Goal: Information Seeking & Learning: Learn about a topic

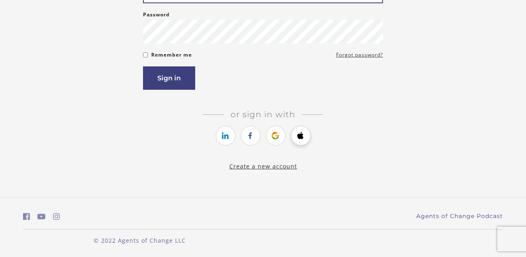
scroll to position [128, 0]
click at [302, 137] on link "https://courses.thinkific.com/users/auth/apple?ss%5Breferral%5D=&ss%5Buser_retu…" at bounding box center [301, 136] width 20 height 20
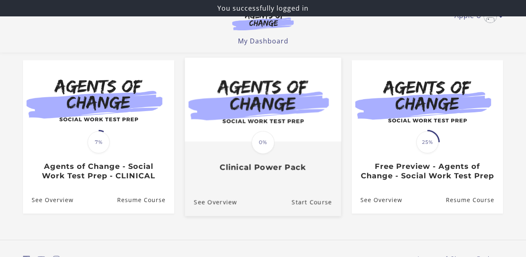
scroll to position [77, 0]
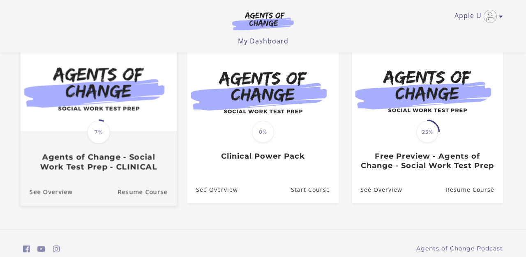
click at [129, 92] on img at bounding box center [99, 89] width 156 height 84
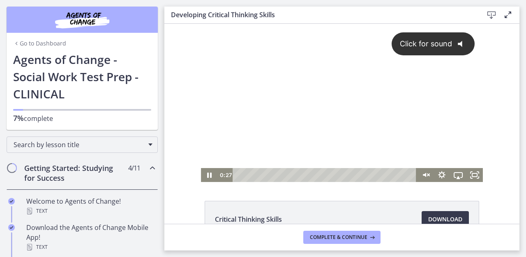
click at [455, 44] on icon "@keyframes VOLUME_SMALL_WAVE_FLASH { 0% { opacity: 0; } 33% { opacity: 1; } 66%…" at bounding box center [463, 44] width 22 height 22
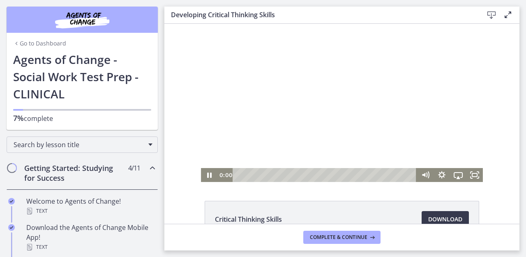
drag, startPoint x: 242, startPoint y: 177, endPoint x: 220, endPoint y: 175, distance: 22.6
click at [222, 177] on div "0:00" at bounding box center [317, 175] width 200 height 14
click at [475, 175] on icon "Fullscreen" at bounding box center [474, 175] width 16 height 14
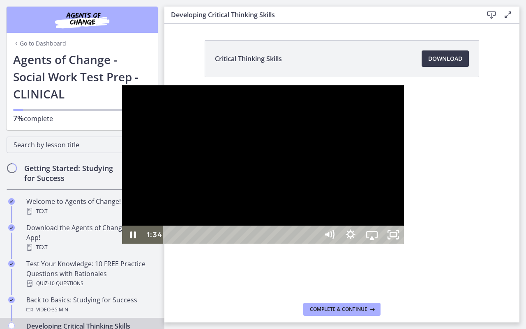
click at [122, 244] on div at bounding box center [263, 164] width 282 height 158
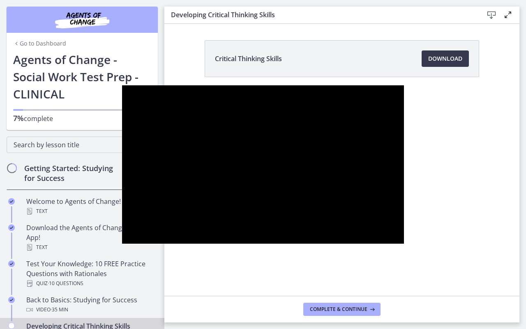
click at [122, 85] on button "Pause: cbe0uvmtov91j64ibpdg.mp4" at bounding box center [122, 85] width 0 height 0
click at [122, 85] on button "Play Video: cbe0uvmtov91j64ibpdg.mp4" at bounding box center [122, 85] width 0 height 0
click at [122, 85] on button "Pause: cbe0uvmtov91j64ibpdg.mp4" at bounding box center [122, 85] width 0 height 0
click at [122, 85] on button "Play Video: cbe0uvmtov91j64ibpdg.mp4" at bounding box center [122, 85] width 0 height 0
click at [122, 85] on button "Pause: cbe0uvmtov91j64ibpdg.mp4" at bounding box center [122, 85] width 0 height 0
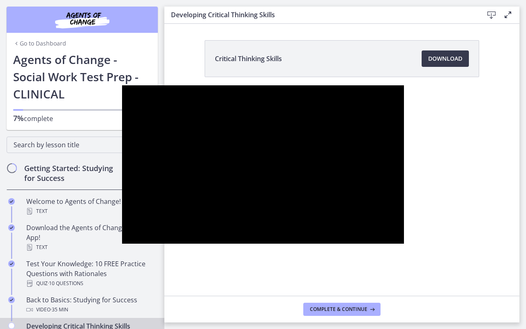
click at [122, 85] on button "Play Video: cbe0uvmtov91j64ibpdg.mp4" at bounding box center [122, 85] width 0 height 0
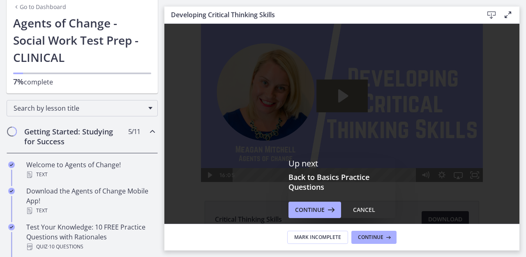
scroll to position [52, 0]
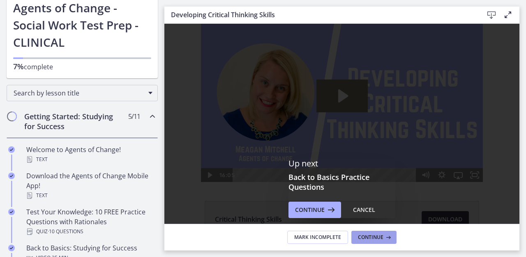
click at [378, 239] on span "Continue" at bounding box center [370, 237] width 25 height 7
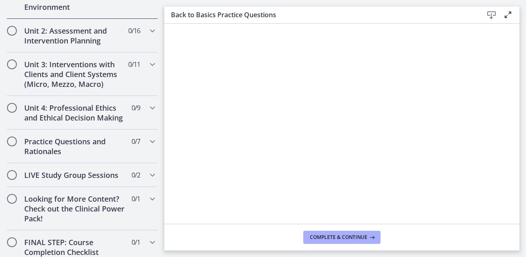
scroll to position [542, 0]
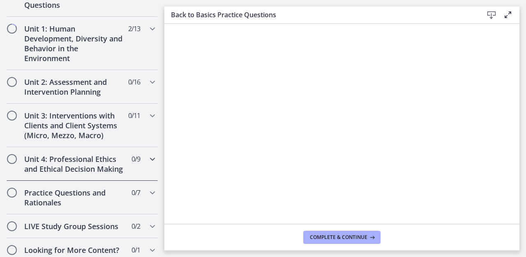
click at [150, 162] on icon "Chapters" at bounding box center [152, 159] width 10 height 10
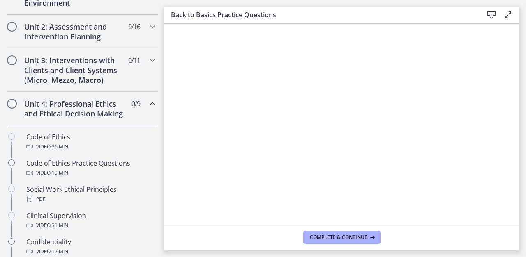
scroll to position [272, 0]
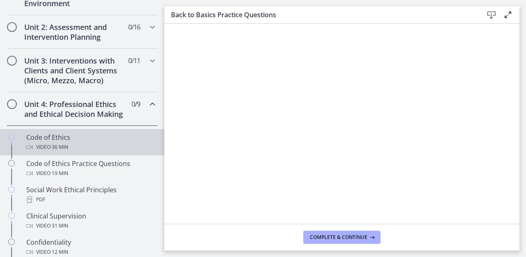
click at [70, 131] on link "Code of Ethics Video · 36 min" at bounding box center [82, 142] width 164 height 26
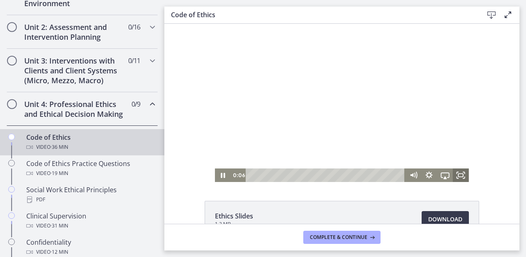
click at [464, 173] on icon "Fullscreen" at bounding box center [460, 176] width 16 height 14
